Goal: Find specific page/section: Find specific page/section

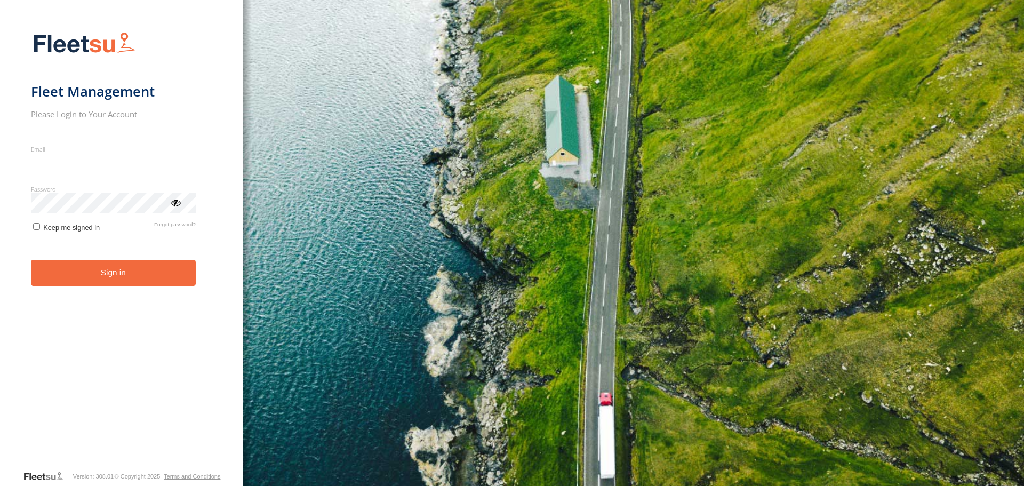
type input "**********"
drag, startPoint x: 0, startPoint y: 0, endPoint x: 121, endPoint y: 270, distance: 296.0
click at [119, 274] on button "Sign in" at bounding box center [113, 273] width 165 height 26
